Goal: Obtain resource: Download file/media

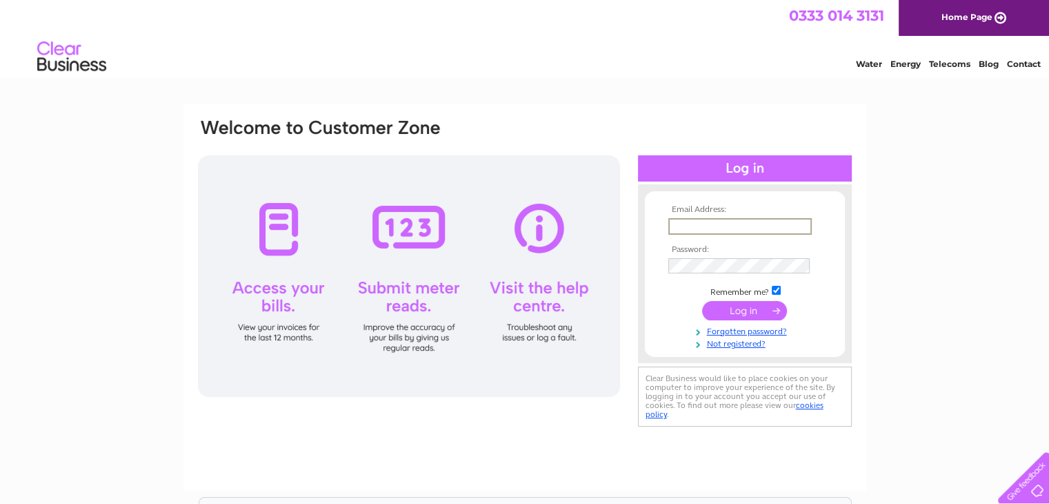
click at [682, 221] on input "text" at bounding box center [741, 226] width 144 height 17
type input "chair@wrexhamminersproject.co.uk"
click at [725, 310] on input "submit" at bounding box center [744, 309] width 85 height 19
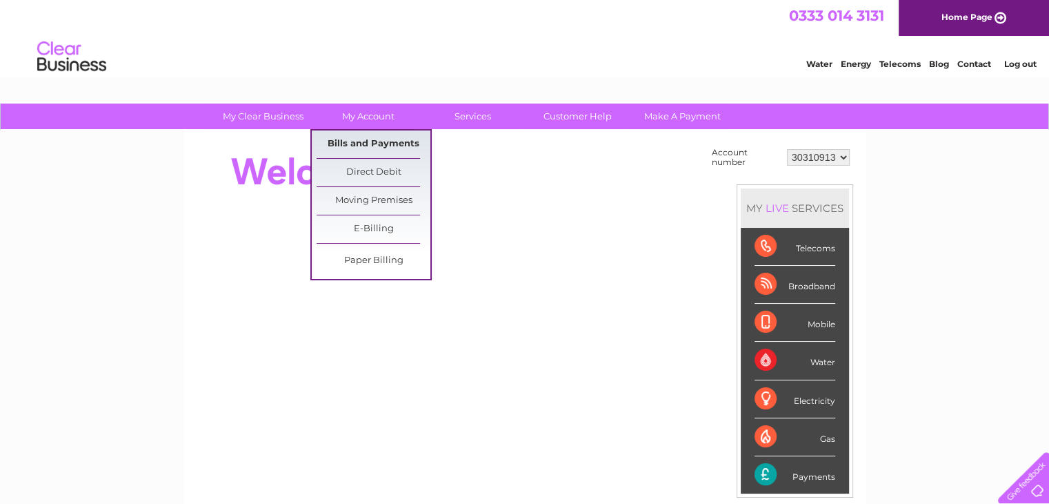
click at [372, 140] on link "Bills and Payments" at bounding box center [374, 144] width 114 height 28
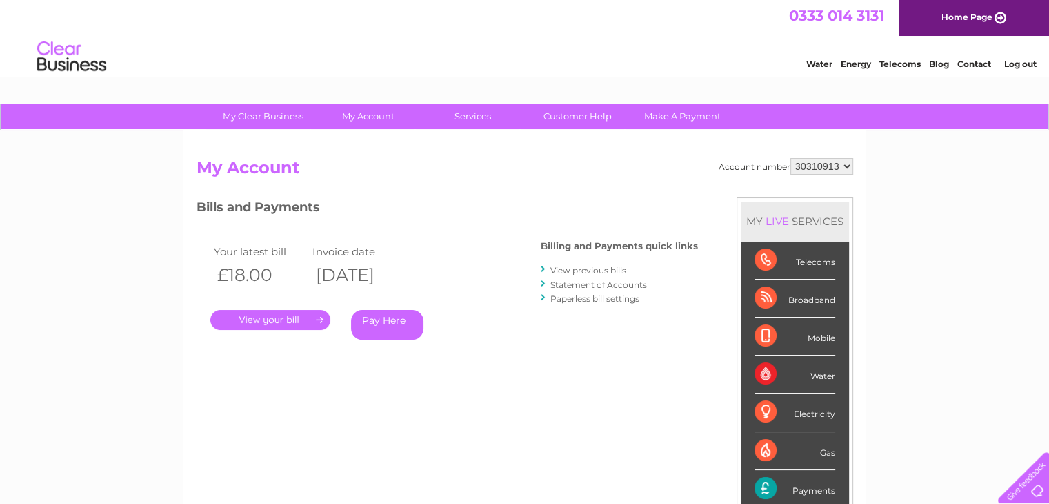
click at [571, 269] on link "View previous bills" at bounding box center [589, 270] width 76 height 10
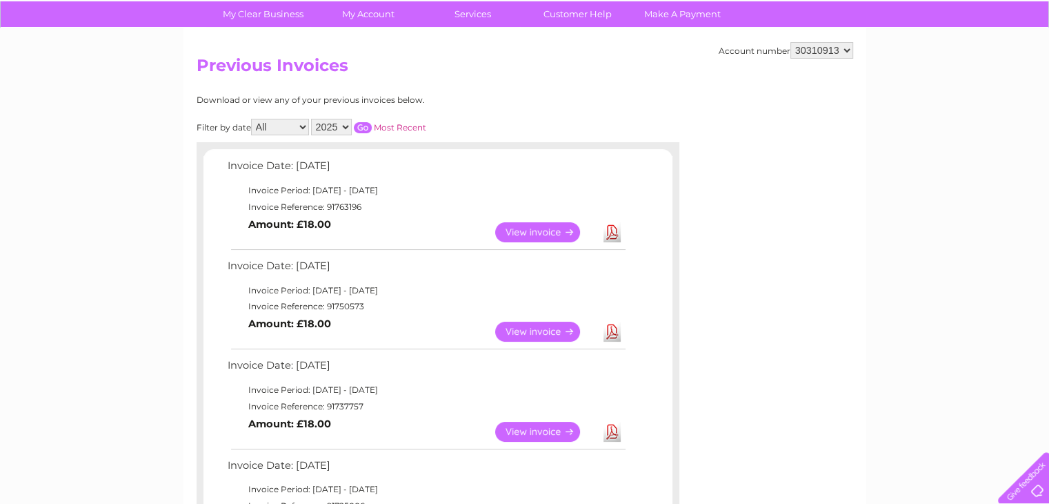
scroll to position [138, 0]
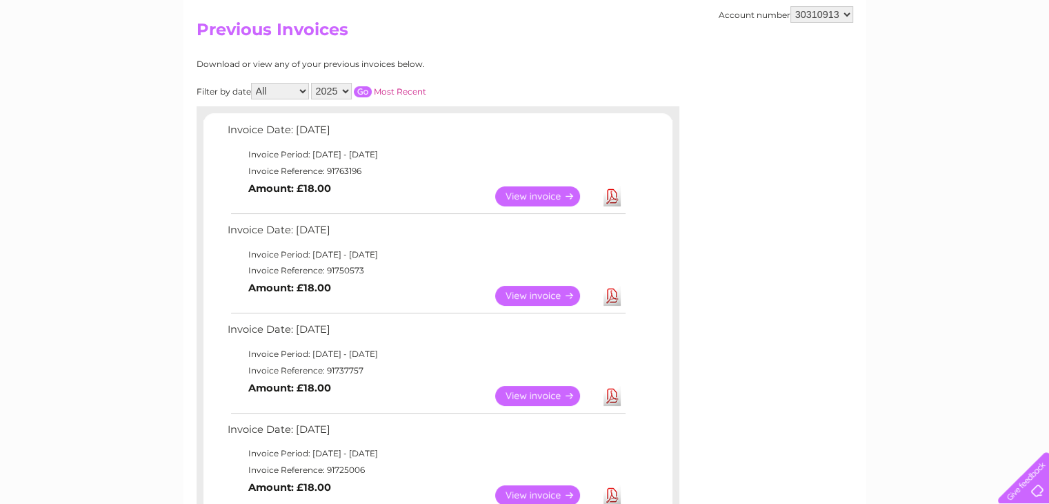
click at [611, 195] on link "Download" at bounding box center [612, 196] width 17 height 20
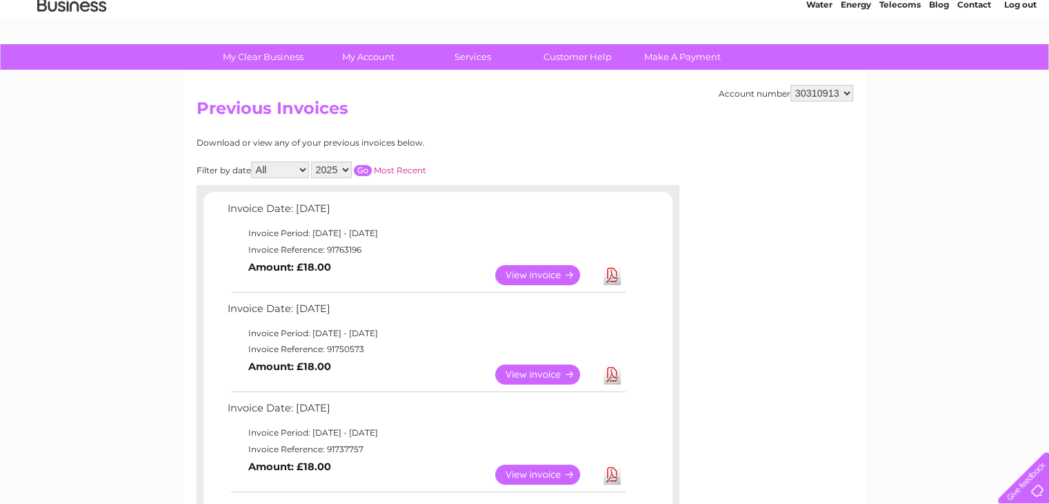
scroll to position [0, 0]
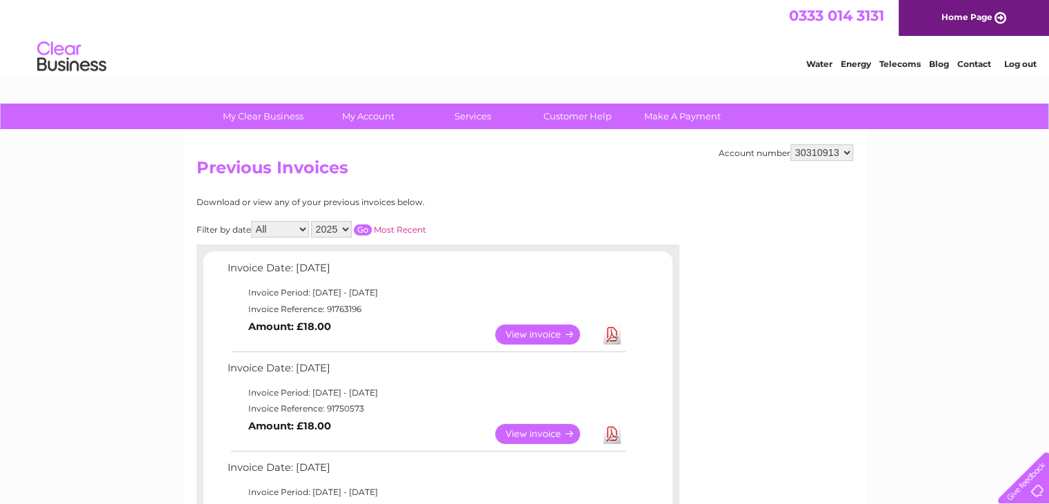
click at [1016, 64] on link "Log out" at bounding box center [1020, 64] width 32 height 10
